Goal: Task Accomplishment & Management: Use online tool/utility

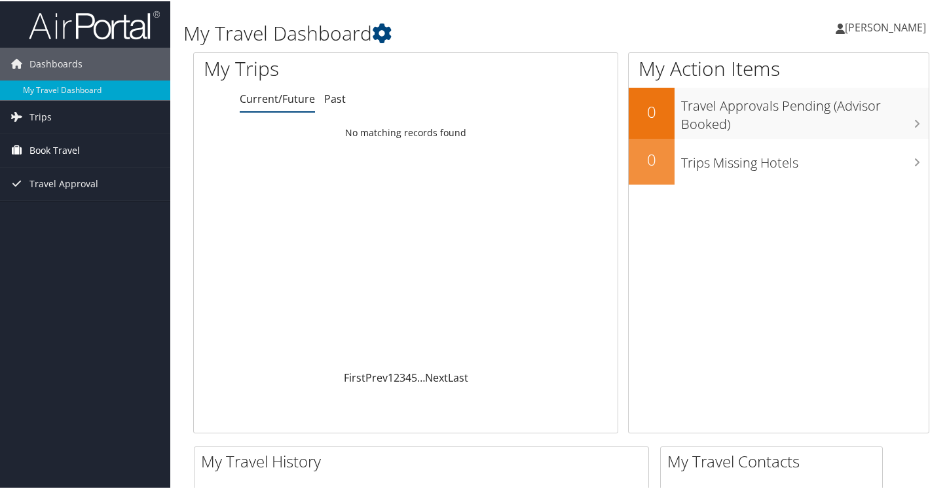
click at [62, 154] on span "Book Travel" at bounding box center [54, 149] width 50 height 33
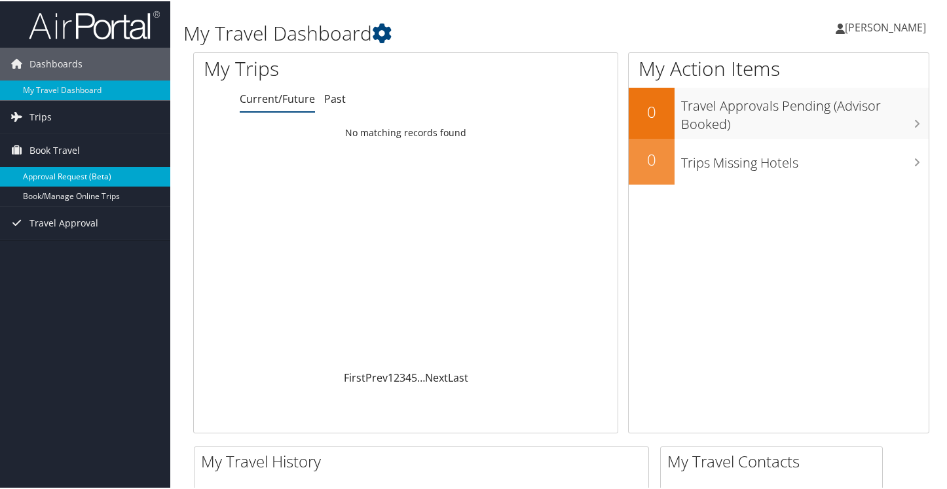
click at [69, 173] on link "Approval Request (Beta)" at bounding box center [85, 176] width 170 height 20
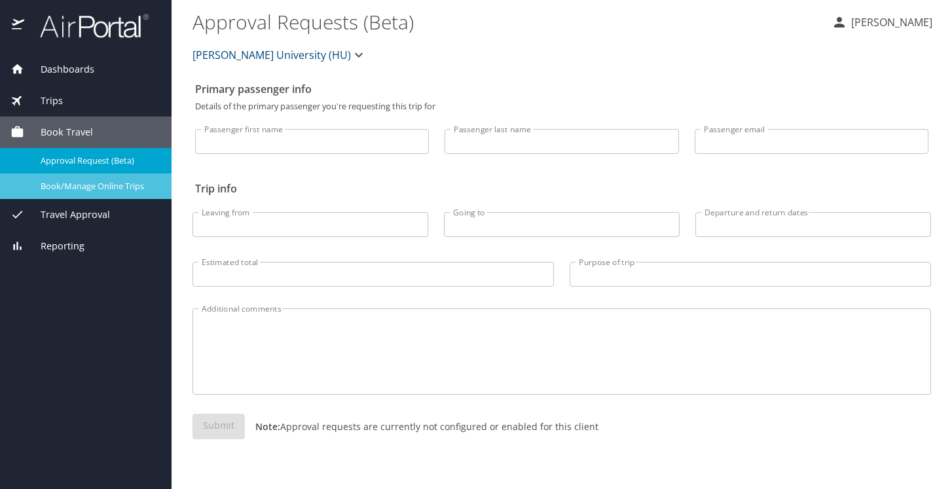
click at [90, 185] on span "Book/Manage Online Trips" at bounding box center [98, 186] width 115 height 12
